Goal: Check status: Check status

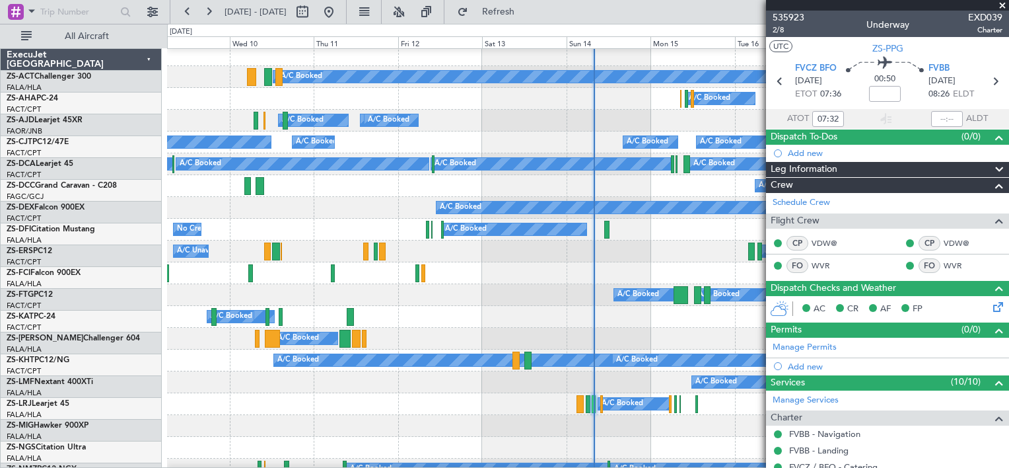
scroll to position [135, 0]
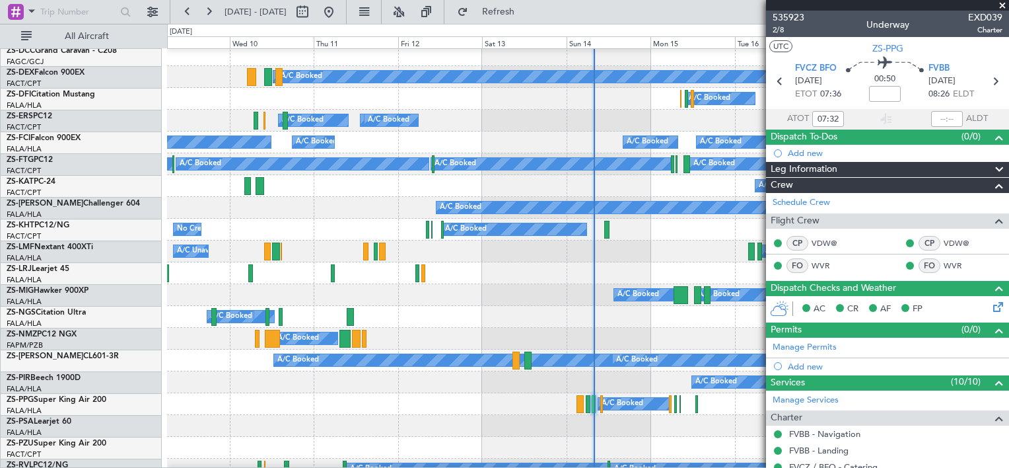
drag, startPoint x: 1003, startPoint y: 4, endPoint x: 812, endPoint y: 151, distance: 240.8
click at [1002, 4] on span at bounding box center [1002, 6] width 13 height 12
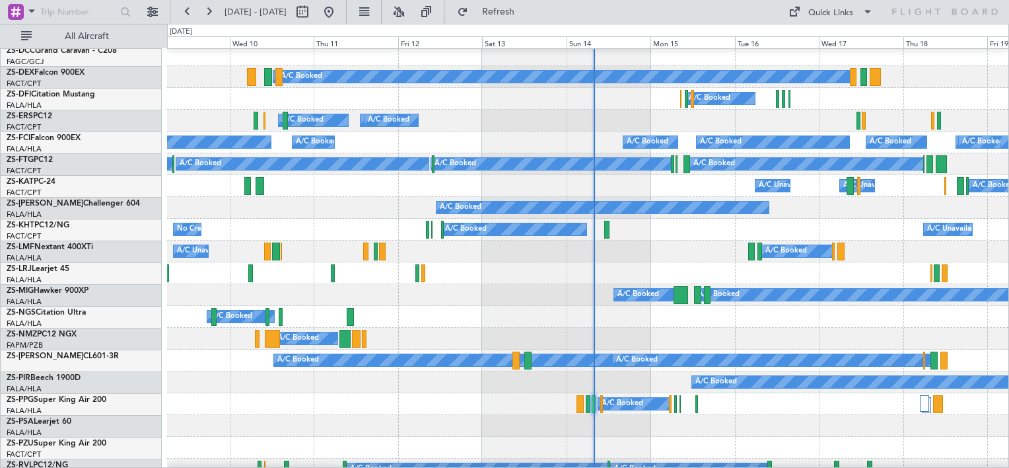
type input "0"
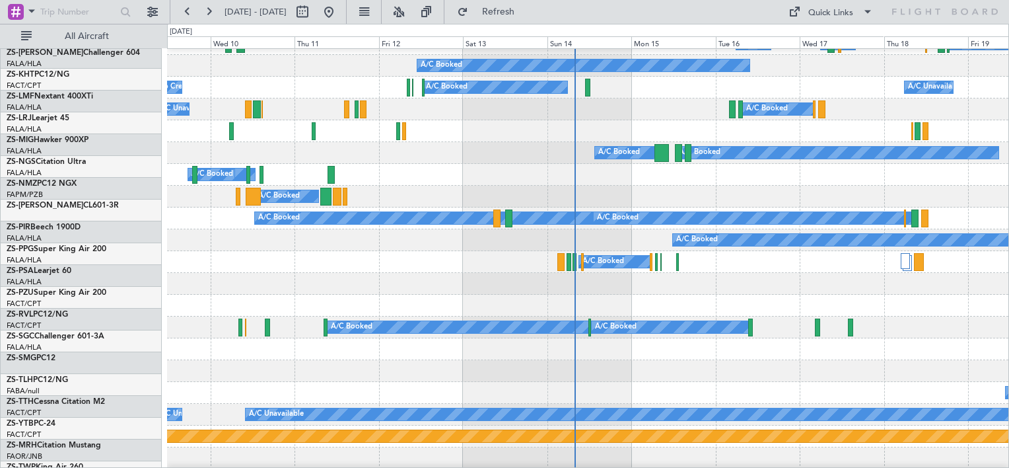
click at [624, 193] on div "A/C Booked A/C Booked A/C Booked A/C Booked A/C Booked" at bounding box center [588, 197] width 842 height 22
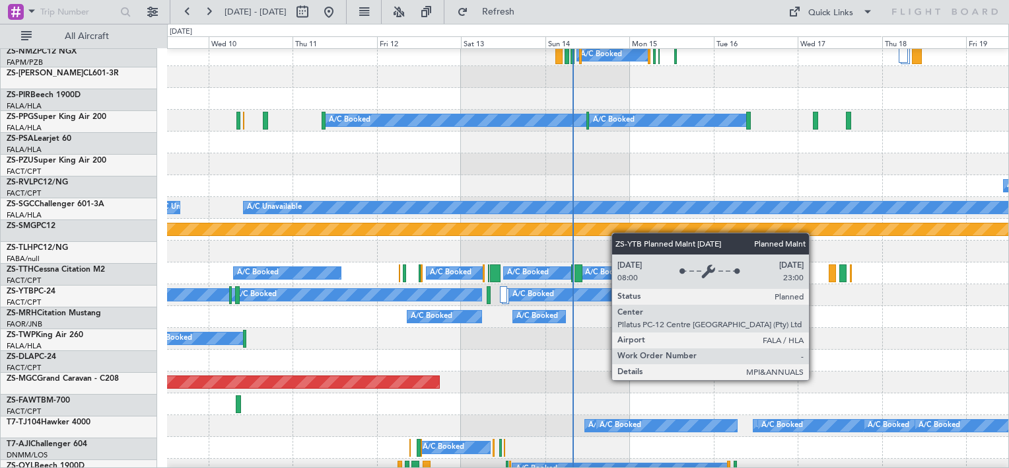
scroll to position [484, 0]
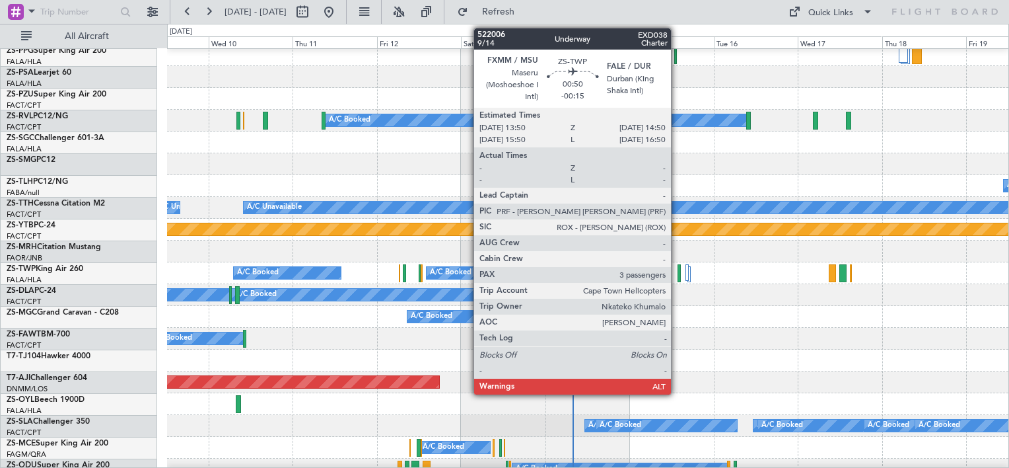
click at [678, 272] on div at bounding box center [680, 273] width 4 height 18
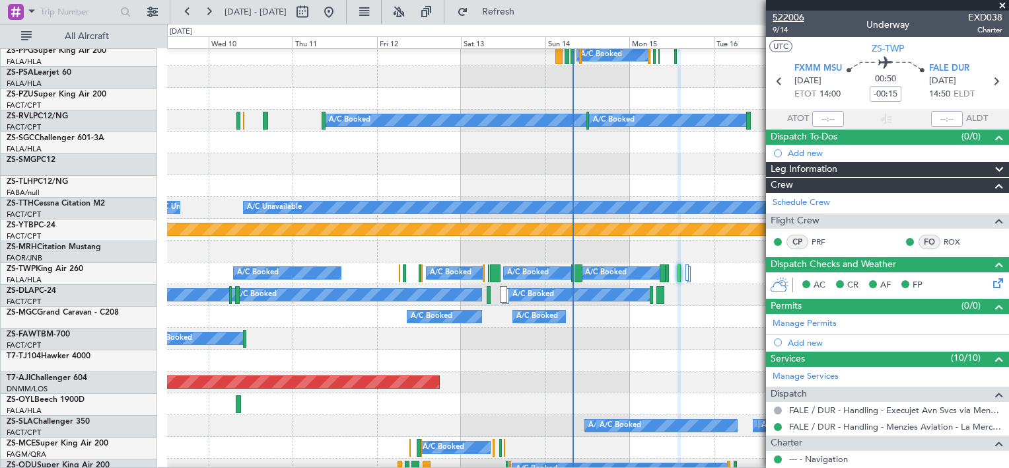
click at [790, 16] on span "522006" at bounding box center [789, 18] width 32 height 14
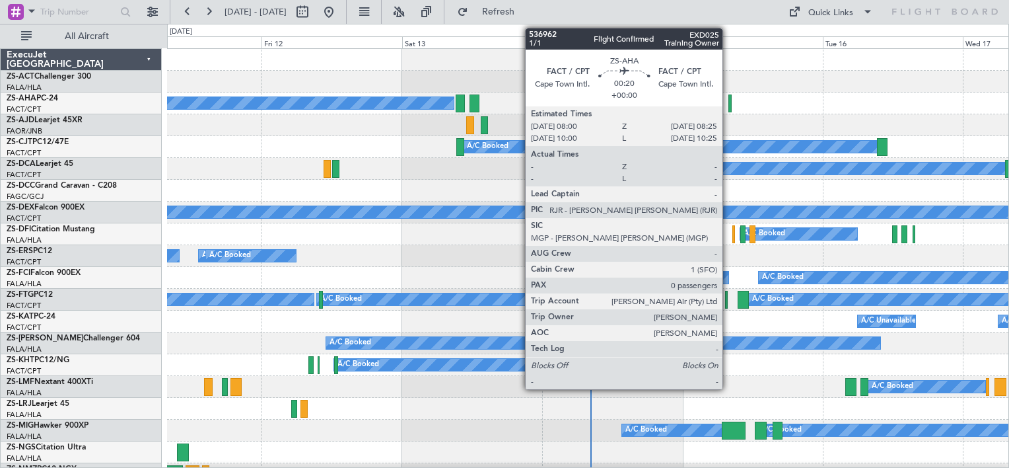
click at [729, 103] on div at bounding box center [730, 103] width 3 height 18
